Goal: Find specific page/section: Find specific page/section

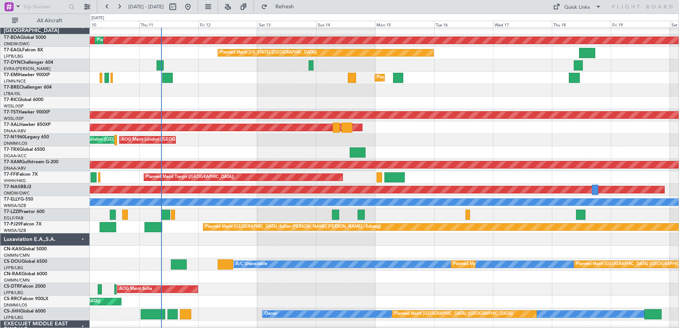
click at [194, 97] on div at bounding box center [385, 103] width 590 height 12
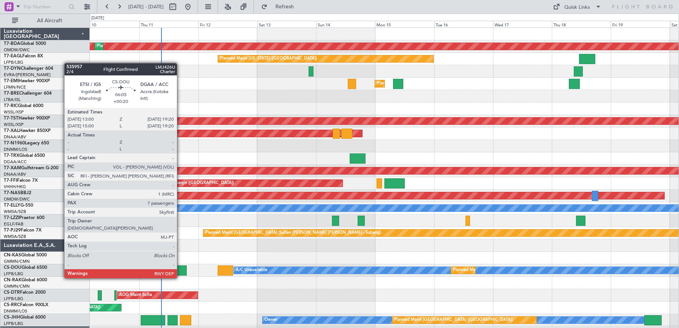
click at [181, 271] on div at bounding box center [179, 271] width 16 height 10
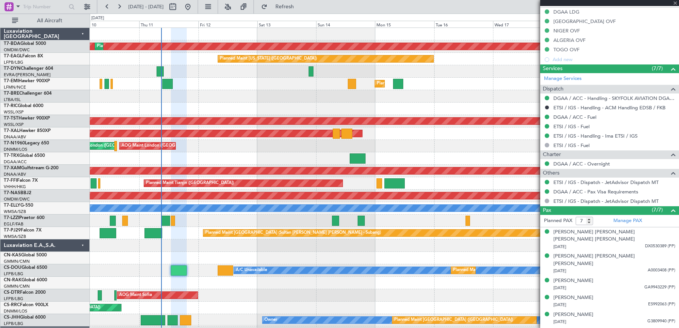
scroll to position [273, 0]
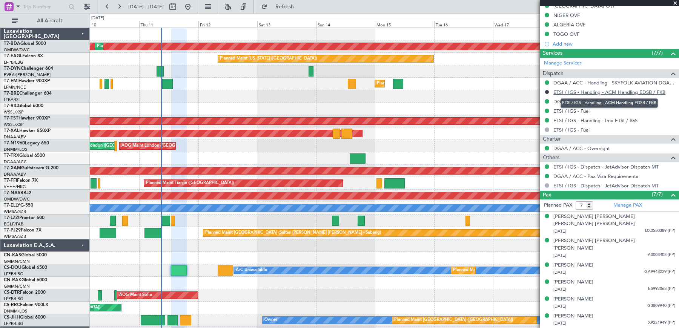
click at [589, 89] on link "ETSI / IGS - Handling - ACM Handling EDSB / FKB" at bounding box center [610, 92] width 112 height 6
click at [596, 118] on link "ETSI / IGS - Handling - Ima ETSI / IGS" at bounding box center [596, 120] width 84 height 6
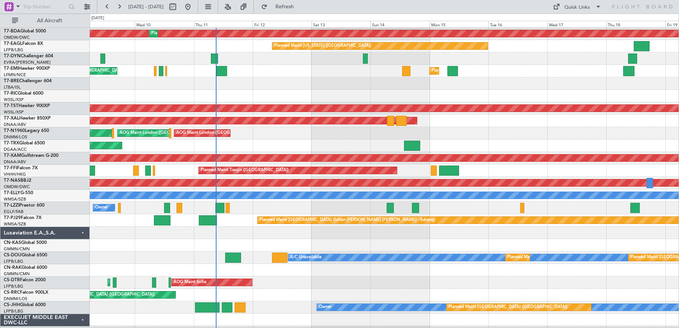
click at [317, 273] on div at bounding box center [385, 270] width 590 height 12
